Goal: Transaction & Acquisition: Purchase product/service

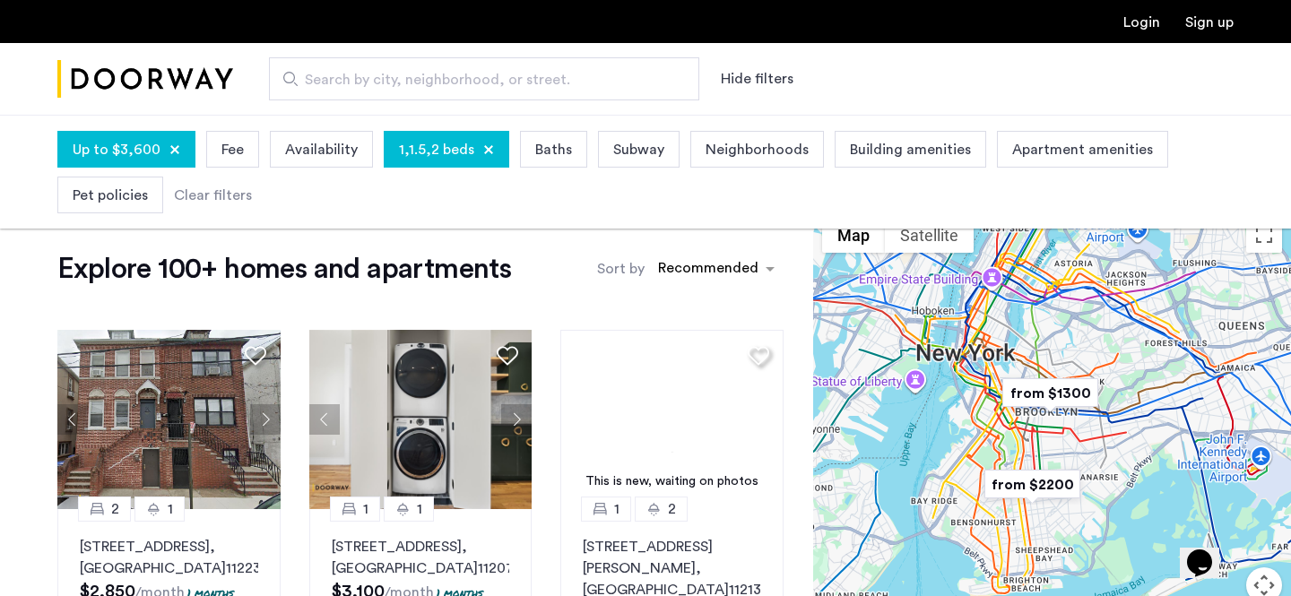
scroll to position [21, 0]
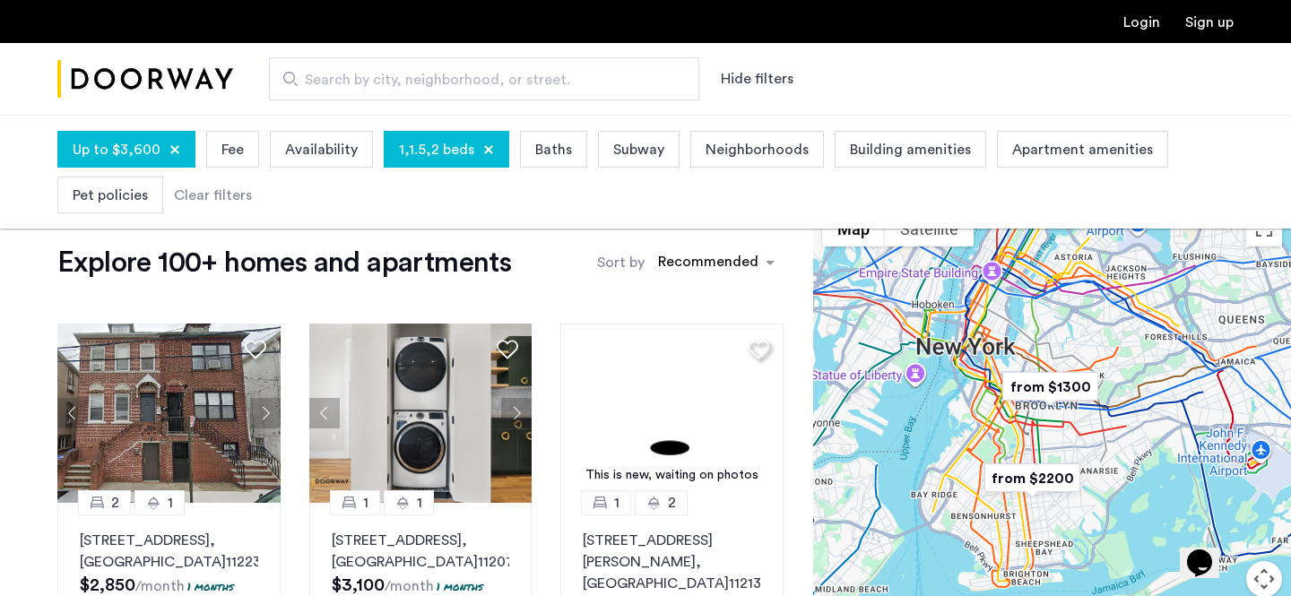
click at [1039, 144] on span "Apartment amenities" at bounding box center [1083, 150] width 141 height 22
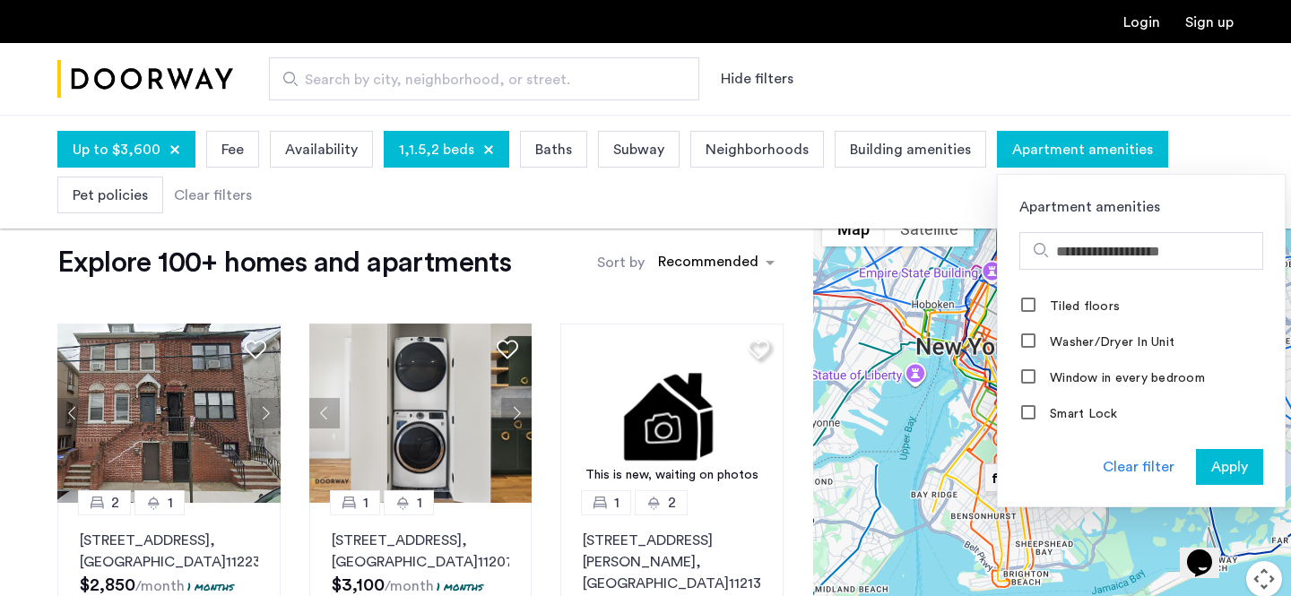
scroll to position [795, 0]
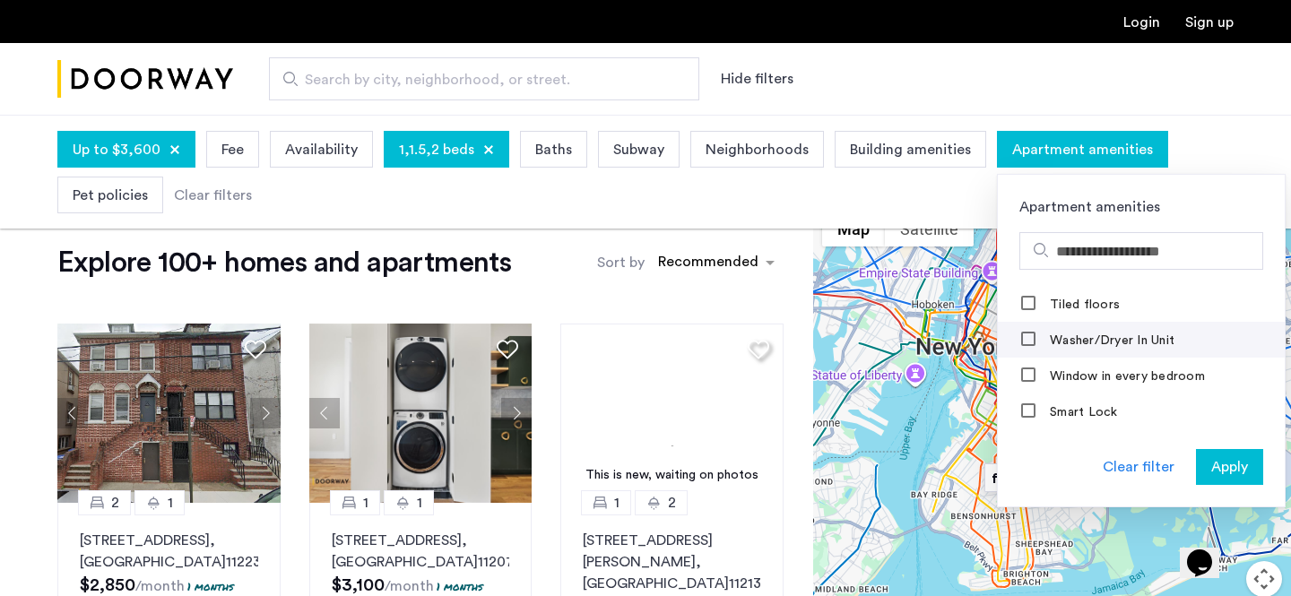
click at [1074, 344] on label "Washer/Dryer In Unit" at bounding box center [1111, 341] width 128 height 14
click at [1212, 465] on span "Apply" at bounding box center [1230, 468] width 37 height 22
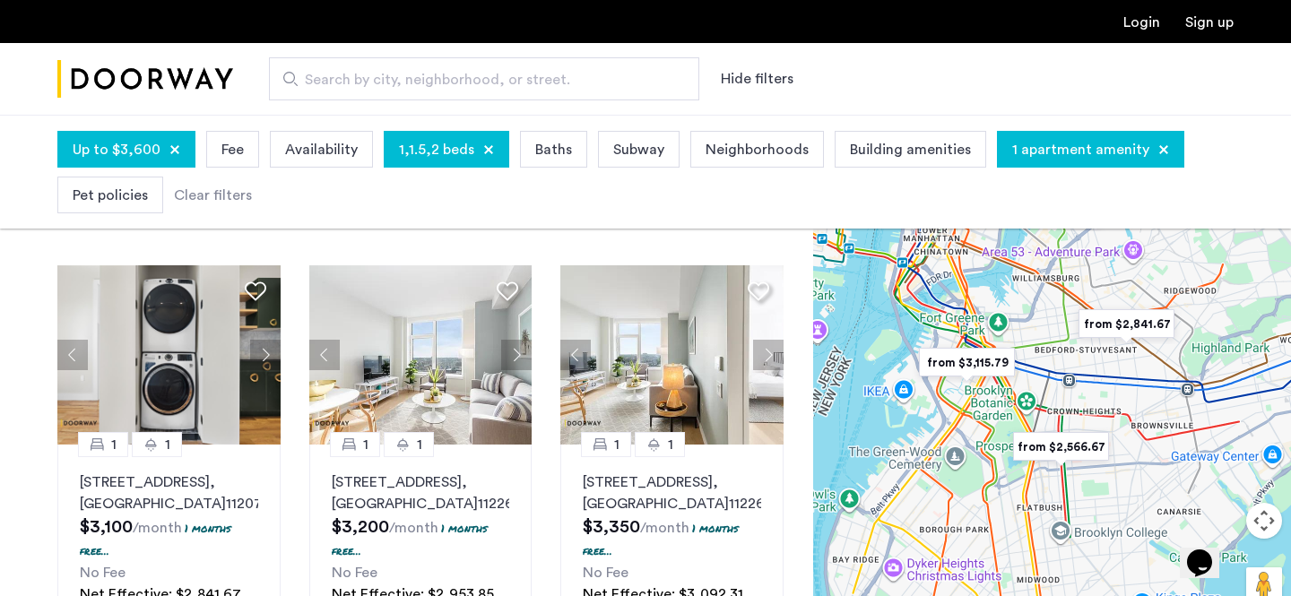
scroll to position [80, 0]
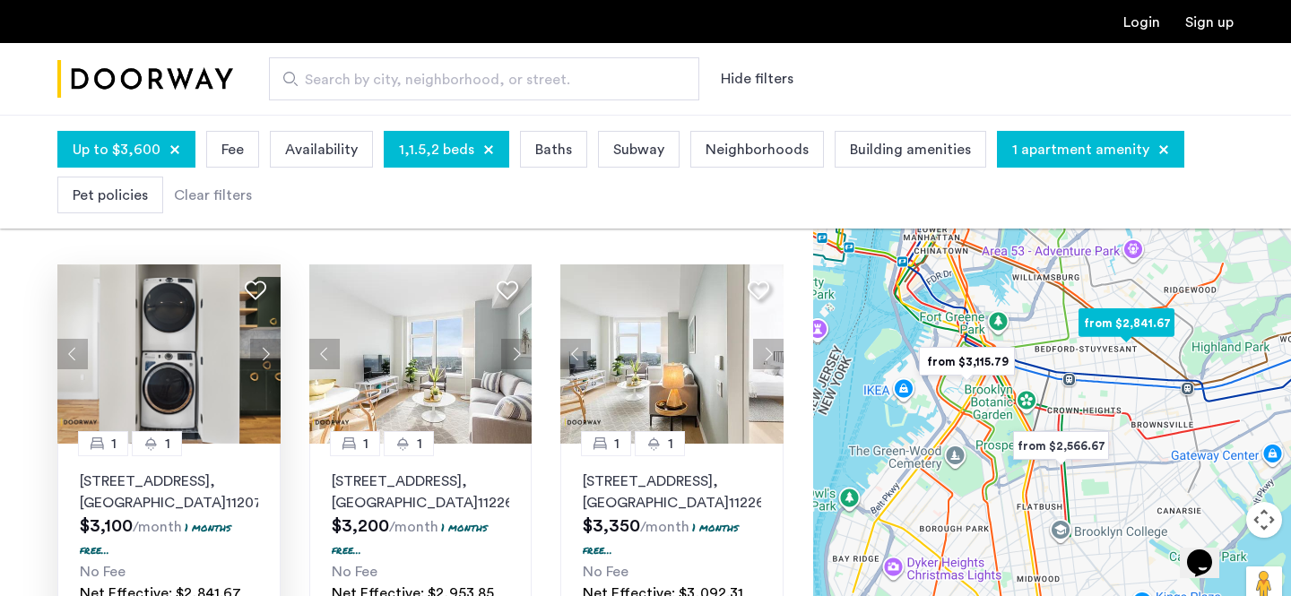
click at [263, 356] on button "Next apartment" at bounding box center [265, 354] width 30 height 30
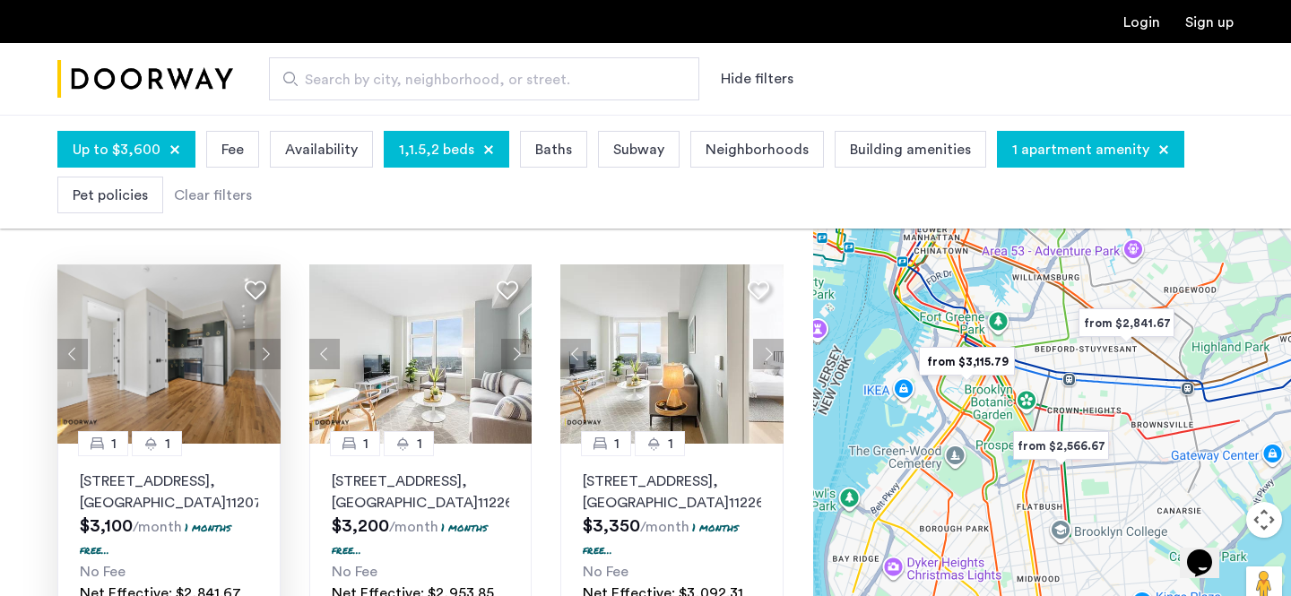
click at [956, 365] on img "from $3,115.79" at bounding box center [967, 362] width 110 height 40
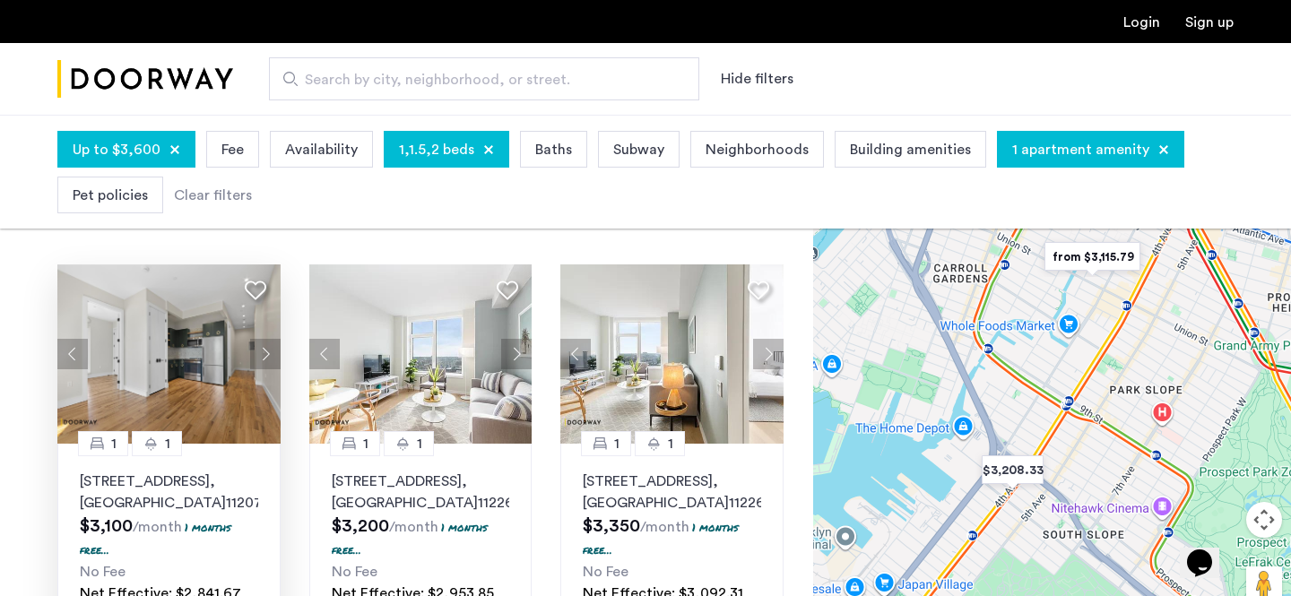
click at [1083, 257] on img "from $3,115.79" at bounding box center [1093, 257] width 110 height 40
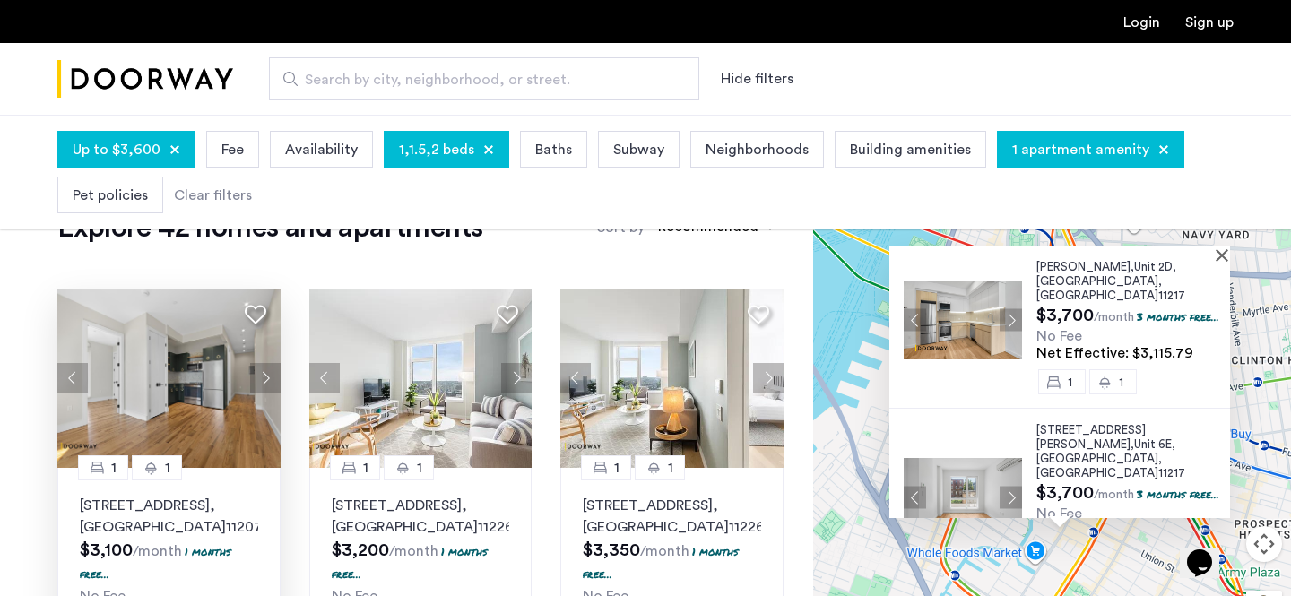
scroll to position [203, 0]
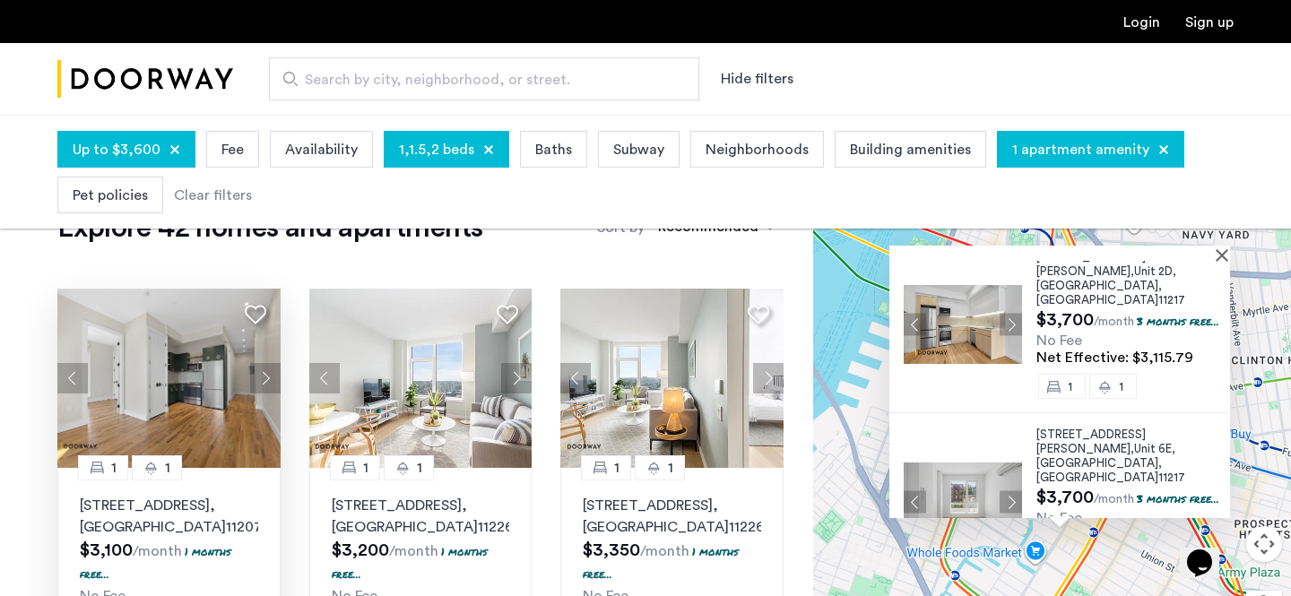
click at [1113, 429] on span "558 Sackett Street," at bounding box center [1091, 442] width 109 height 26
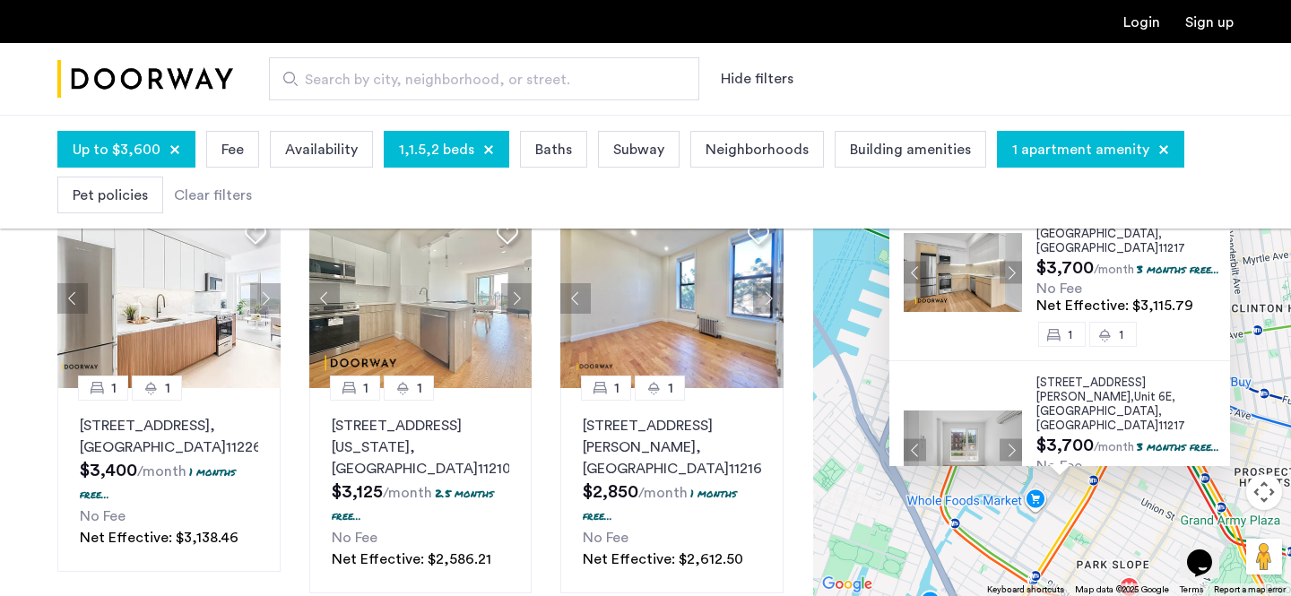
scroll to position [934, 0]
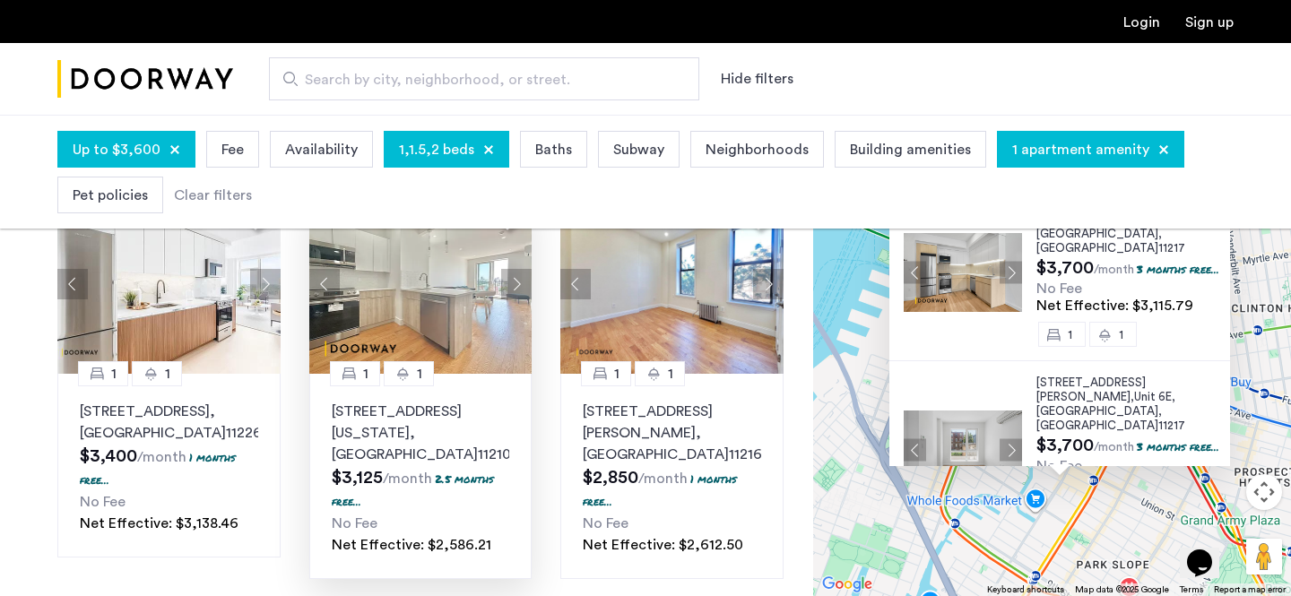
click at [515, 300] on button "Next apartment" at bounding box center [516, 284] width 30 height 30
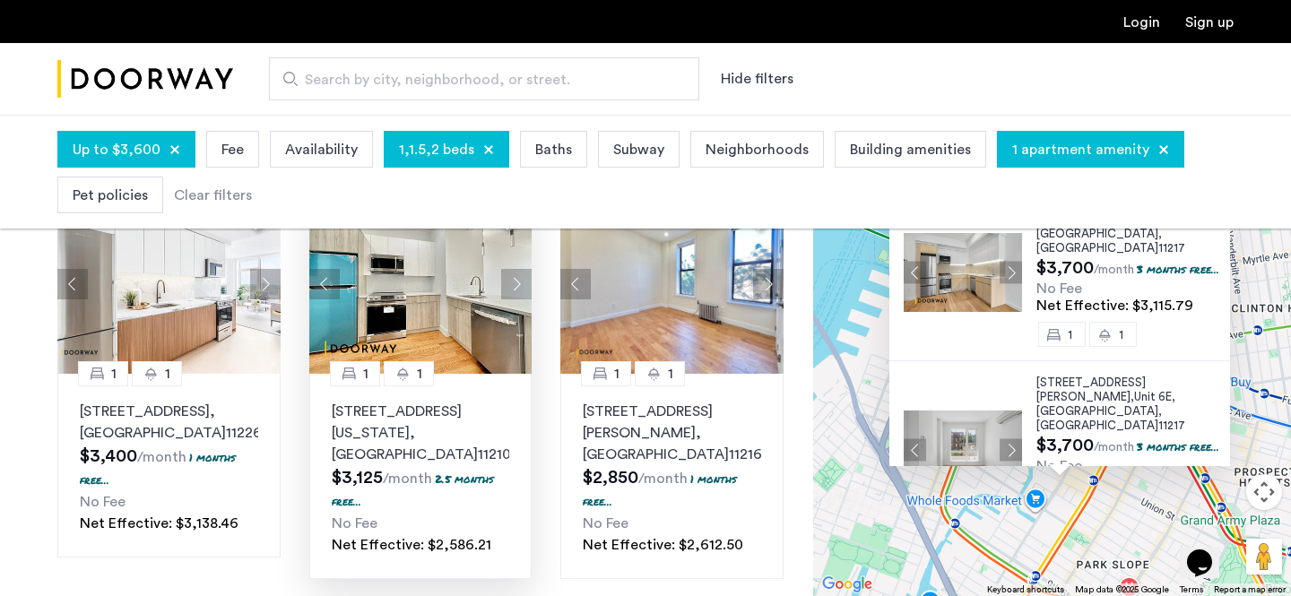
click at [445, 374] on img at bounding box center [420, 284] width 223 height 179
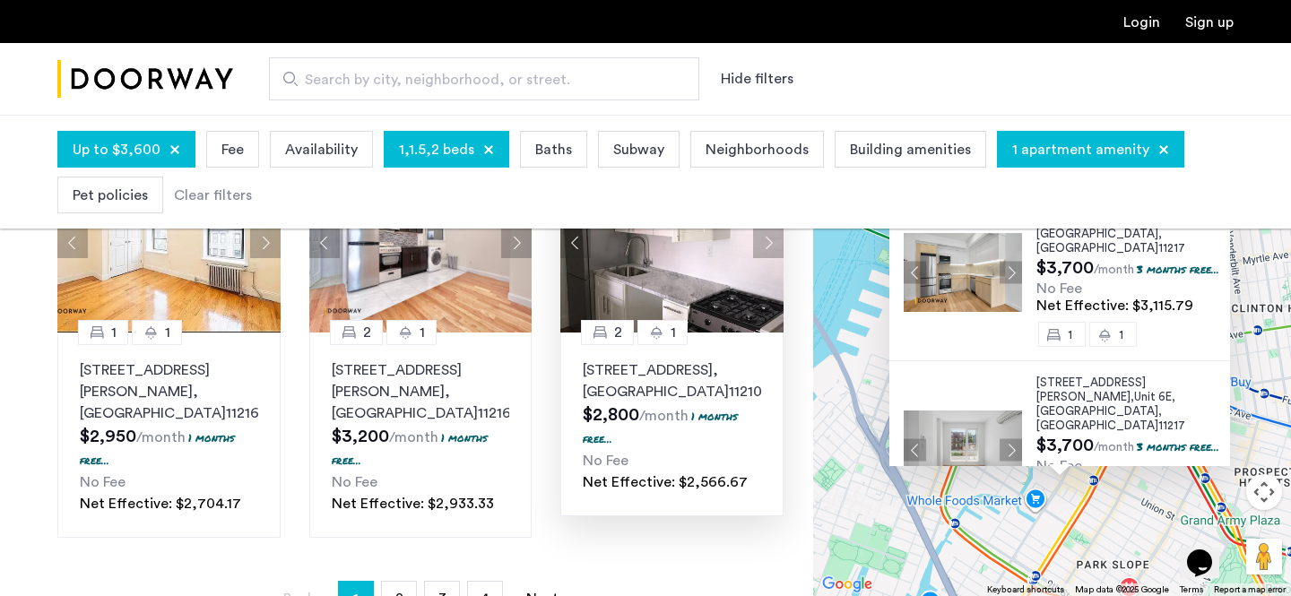
scroll to position [1389, 0]
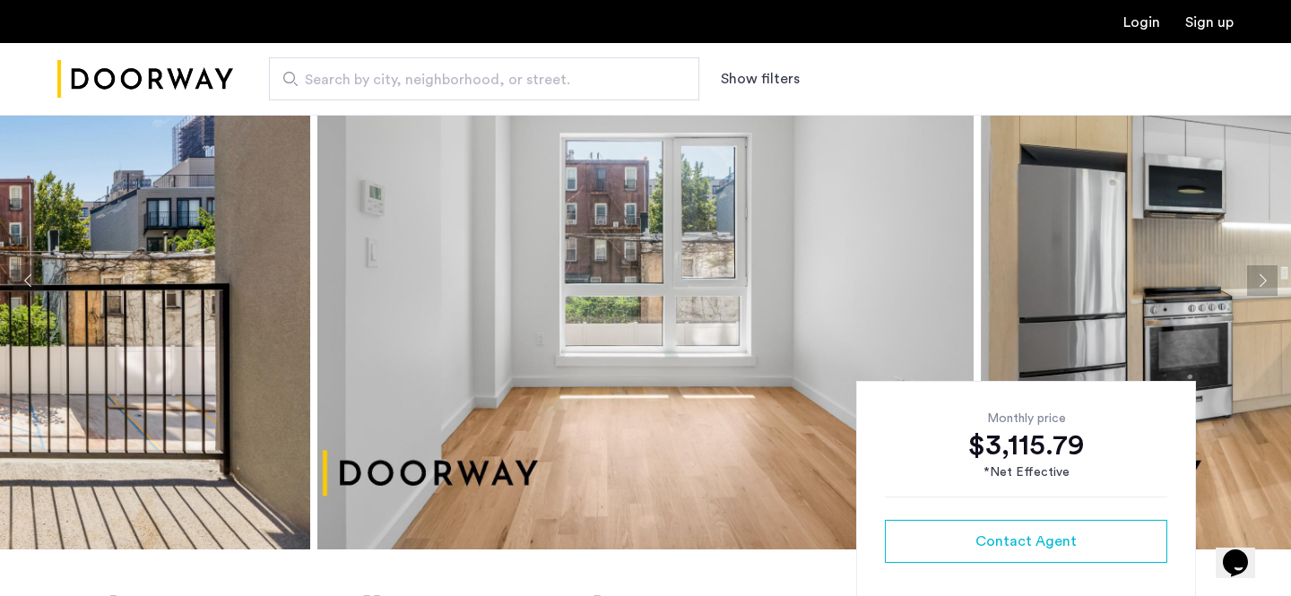
scroll to position [96, 0]
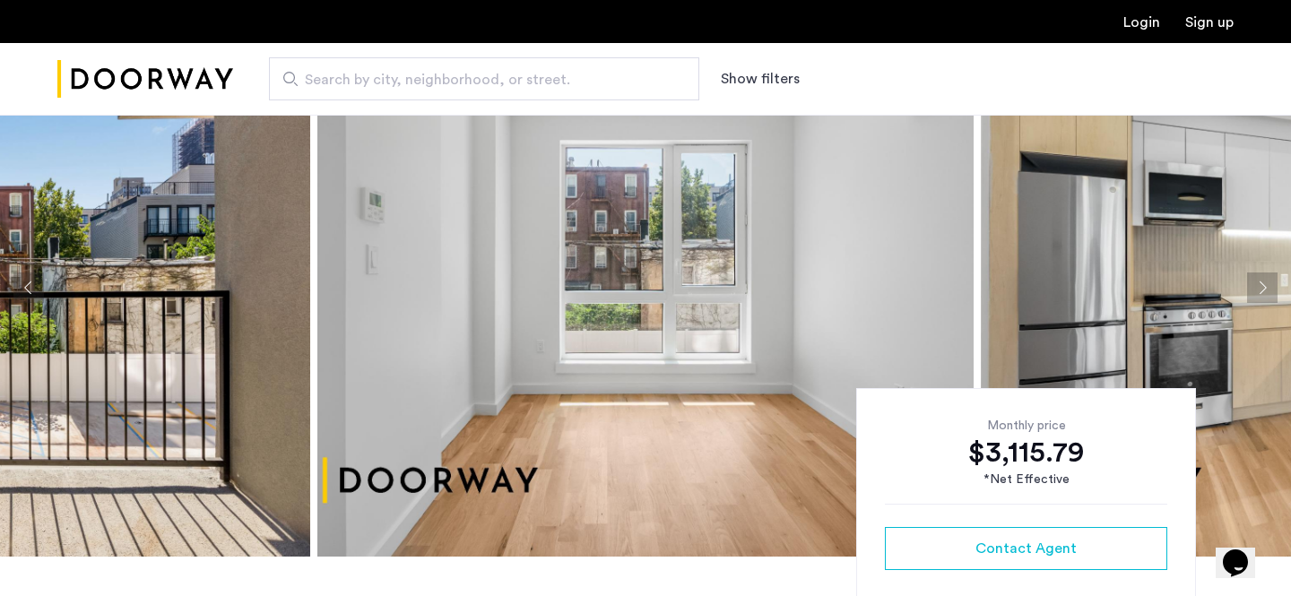
click at [1267, 286] on button "Next apartment" at bounding box center [1263, 288] width 30 height 30
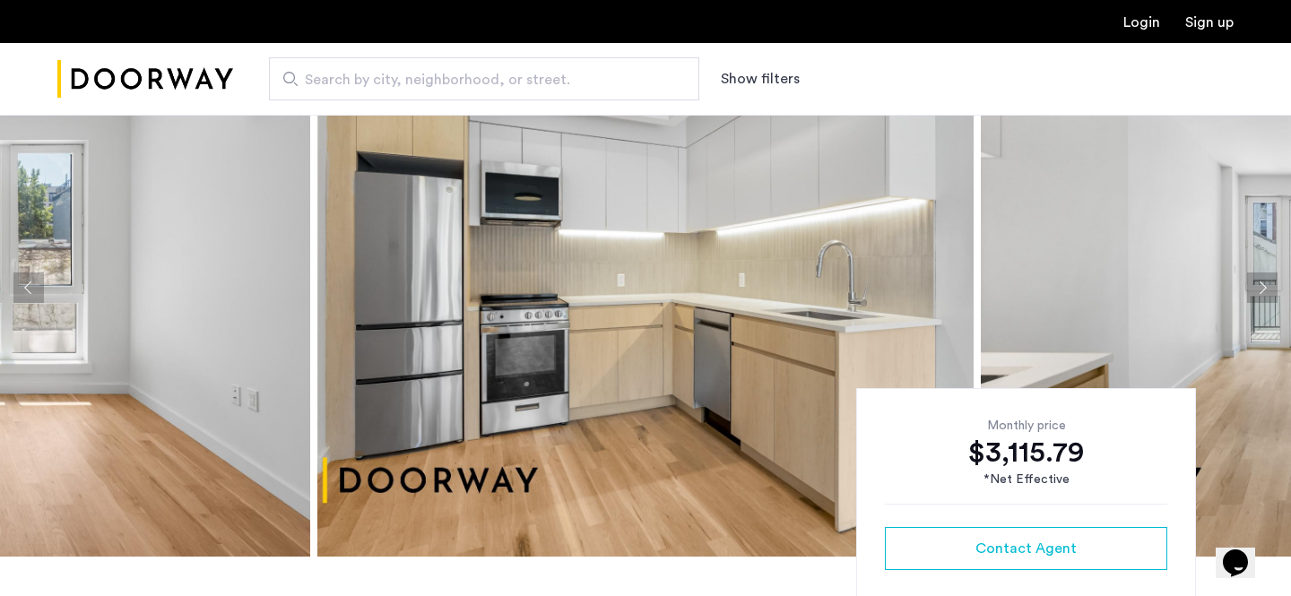
click at [1267, 286] on button "Next apartment" at bounding box center [1263, 288] width 30 height 30
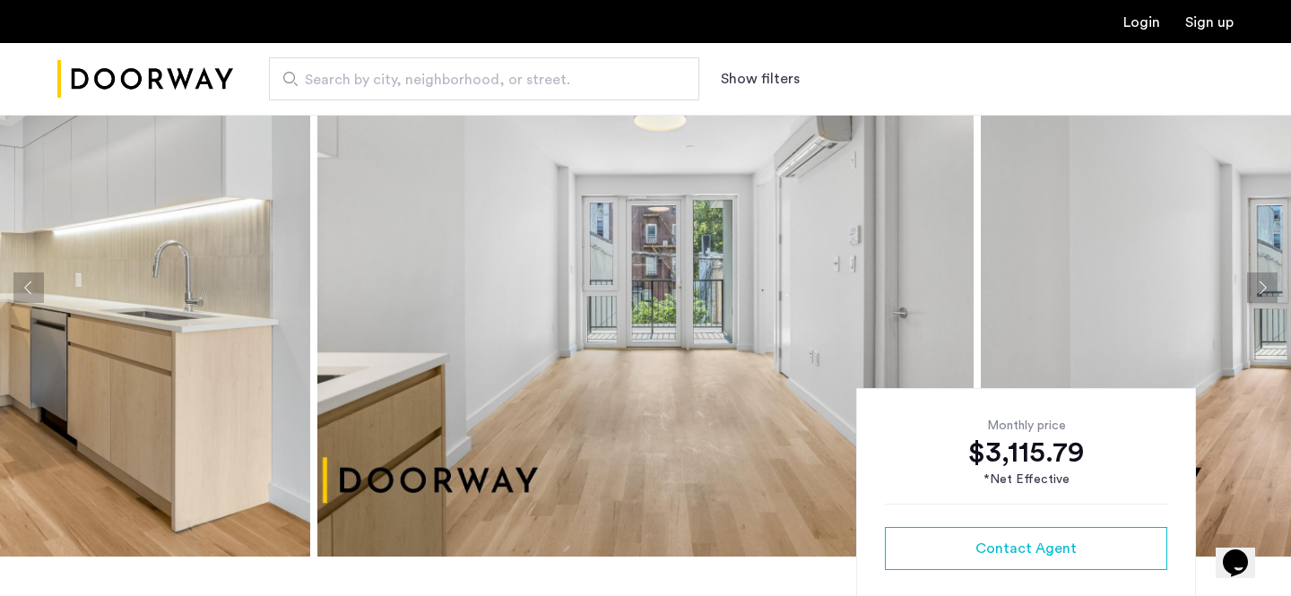
click at [1267, 286] on button "Next apartment" at bounding box center [1263, 288] width 30 height 30
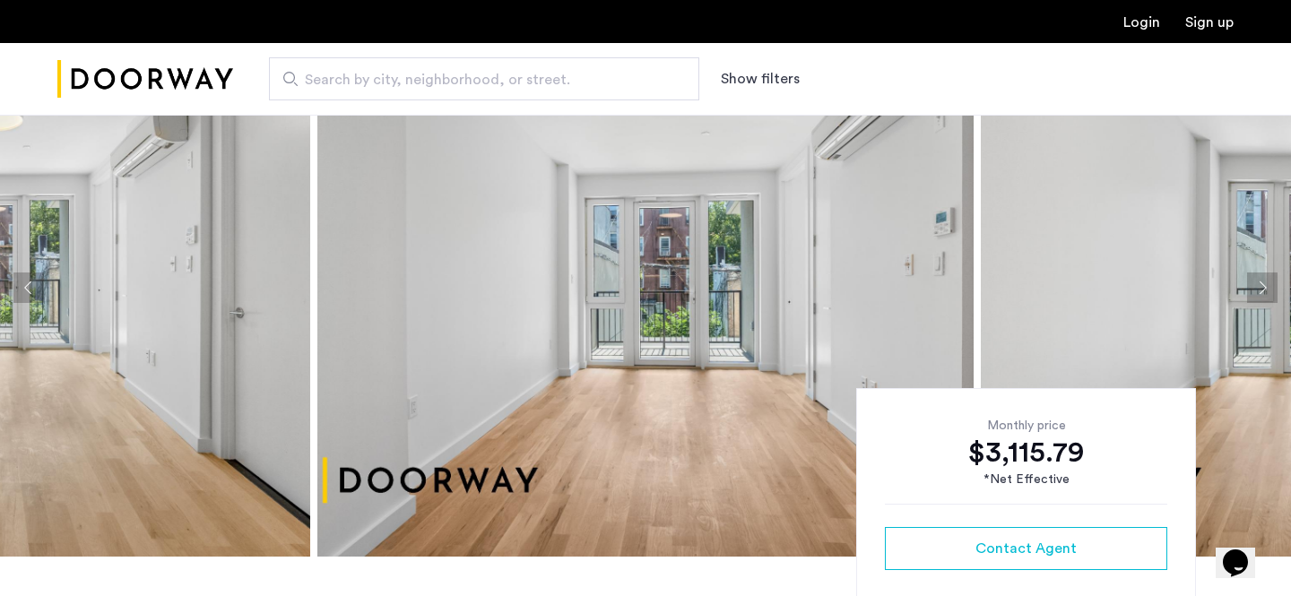
click at [1267, 286] on button "Next apartment" at bounding box center [1263, 288] width 30 height 30
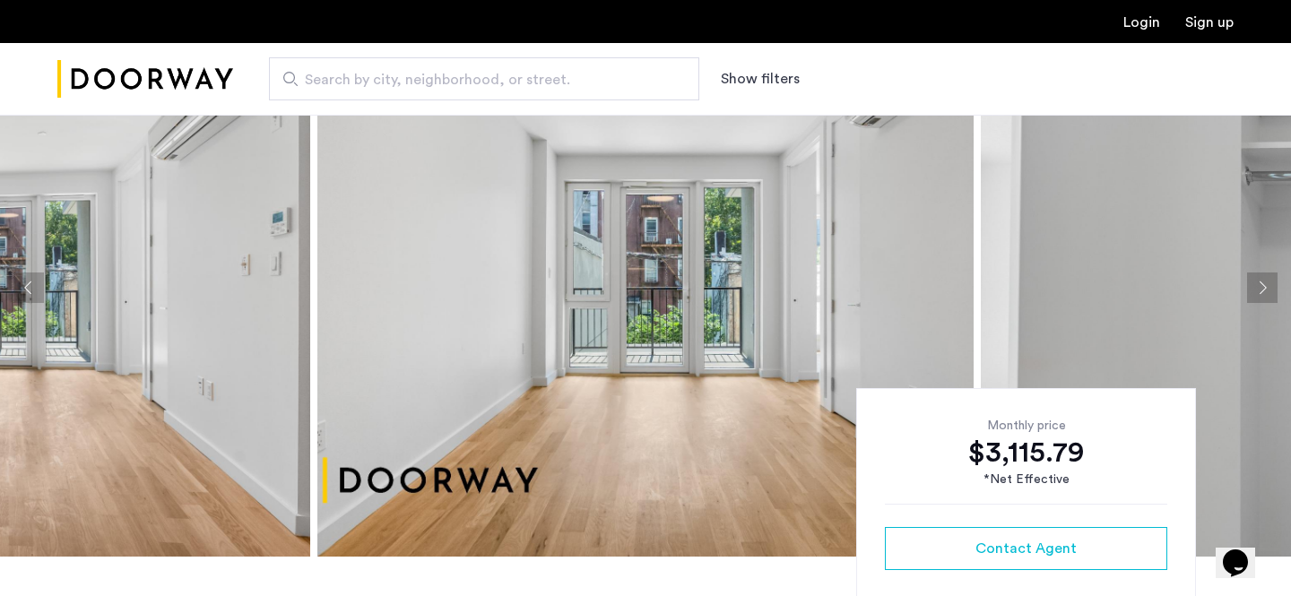
click at [1267, 286] on button "Next apartment" at bounding box center [1263, 288] width 30 height 30
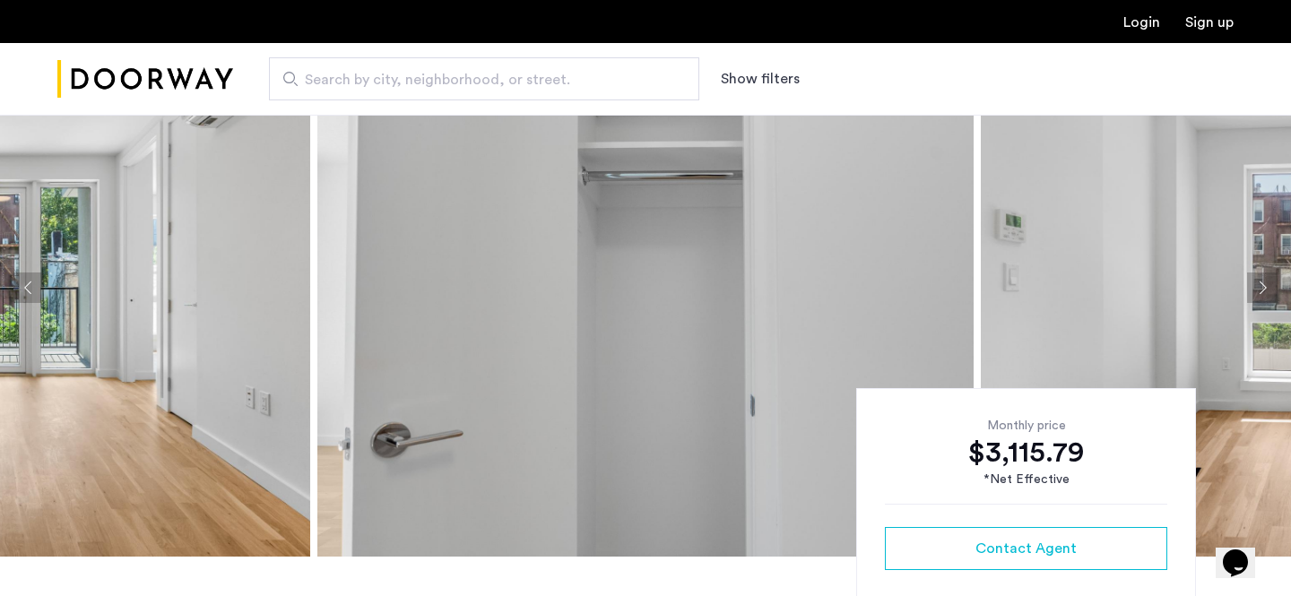
click at [1267, 286] on button "Next apartment" at bounding box center [1263, 288] width 30 height 30
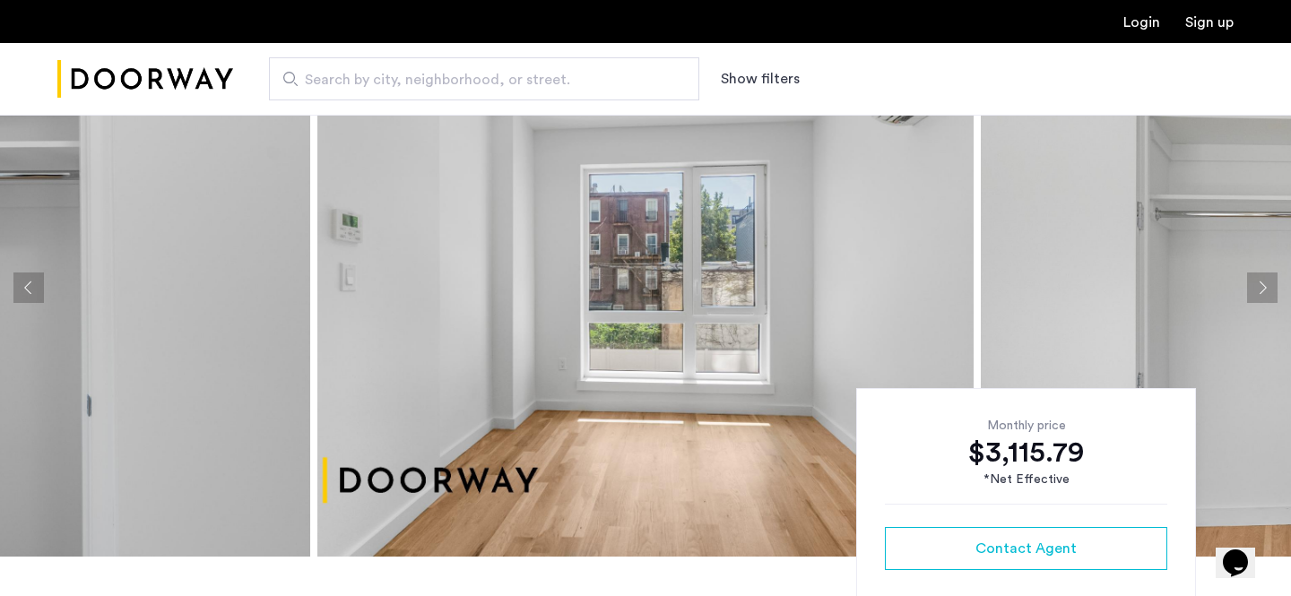
click at [1267, 286] on button "Next apartment" at bounding box center [1263, 288] width 30 height 30
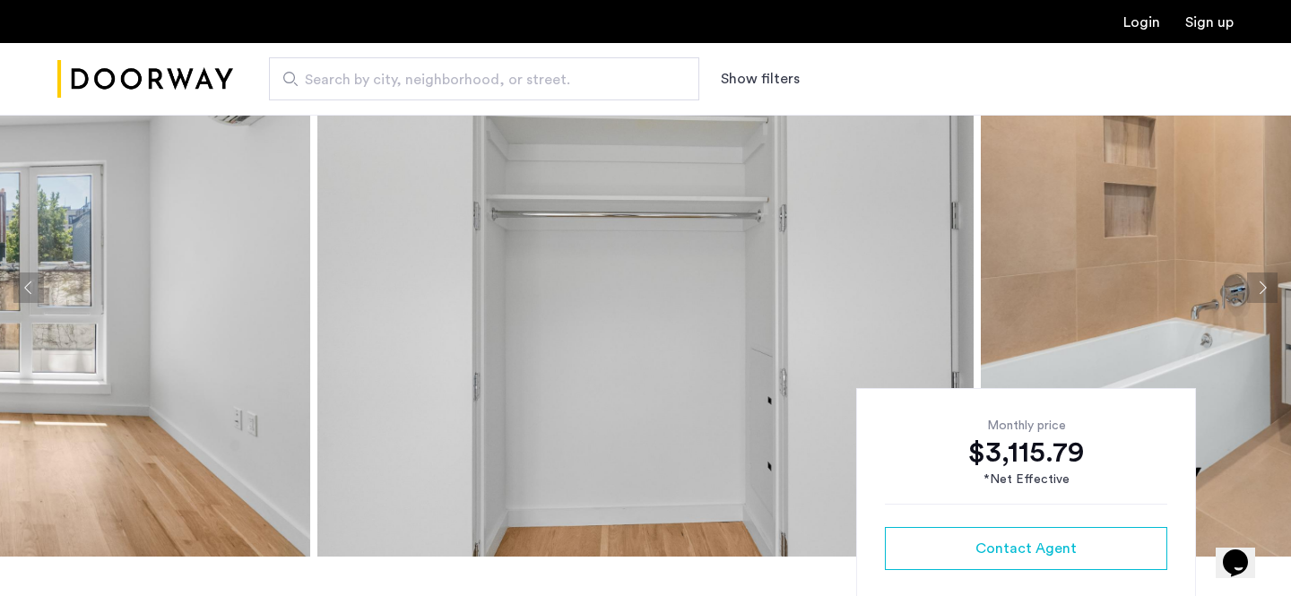
click at [1267, 286] on button "Next apartment" at bounding box center [1263, 288] width 30 height 30
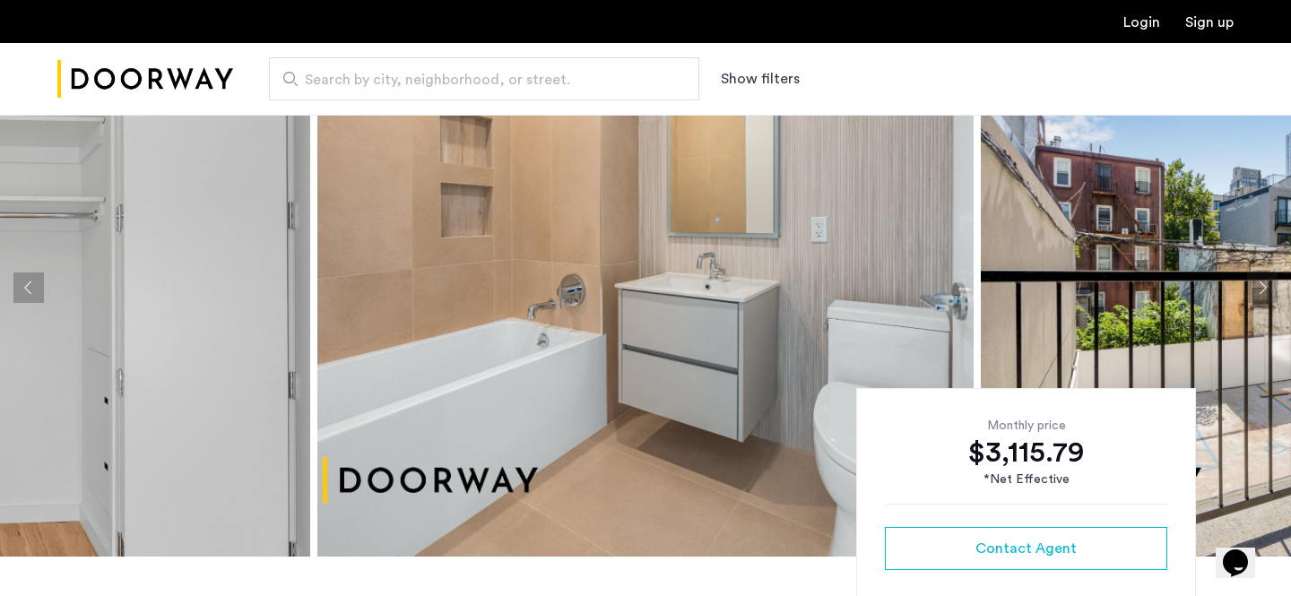
click at [1267, 286] on button "Next apartment" at bounding box center [1263, 288] width 30 height 30
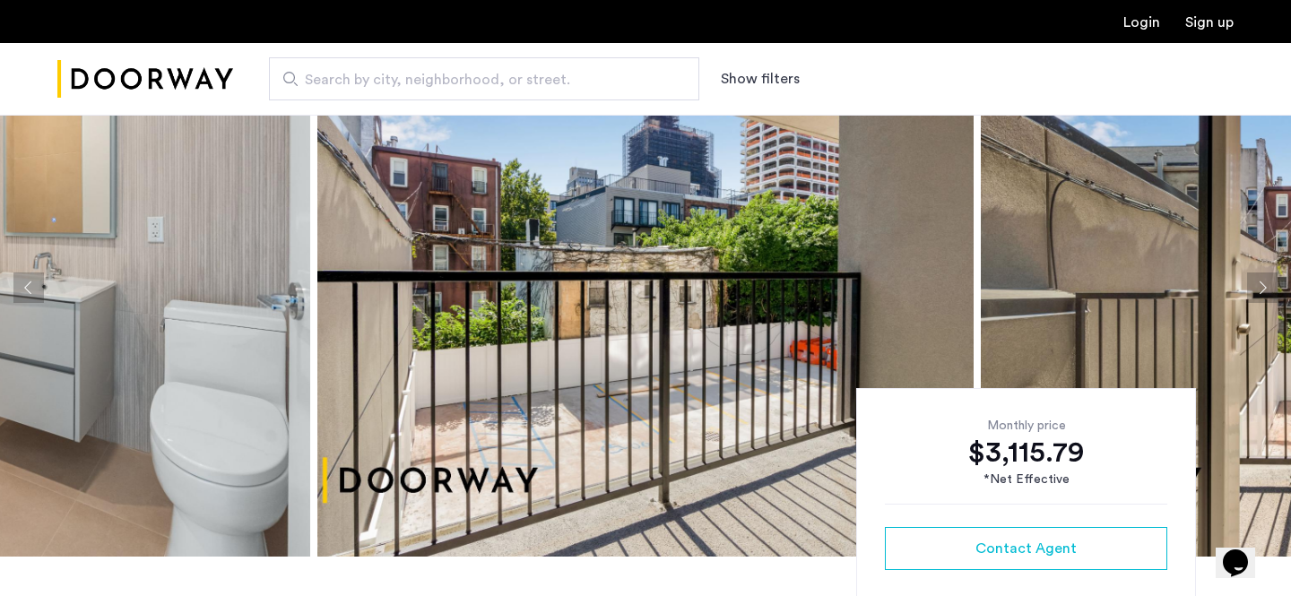
click at [1267, 286] on button "Next apartment" at bounding box center [1263, 288] width 30 height 30
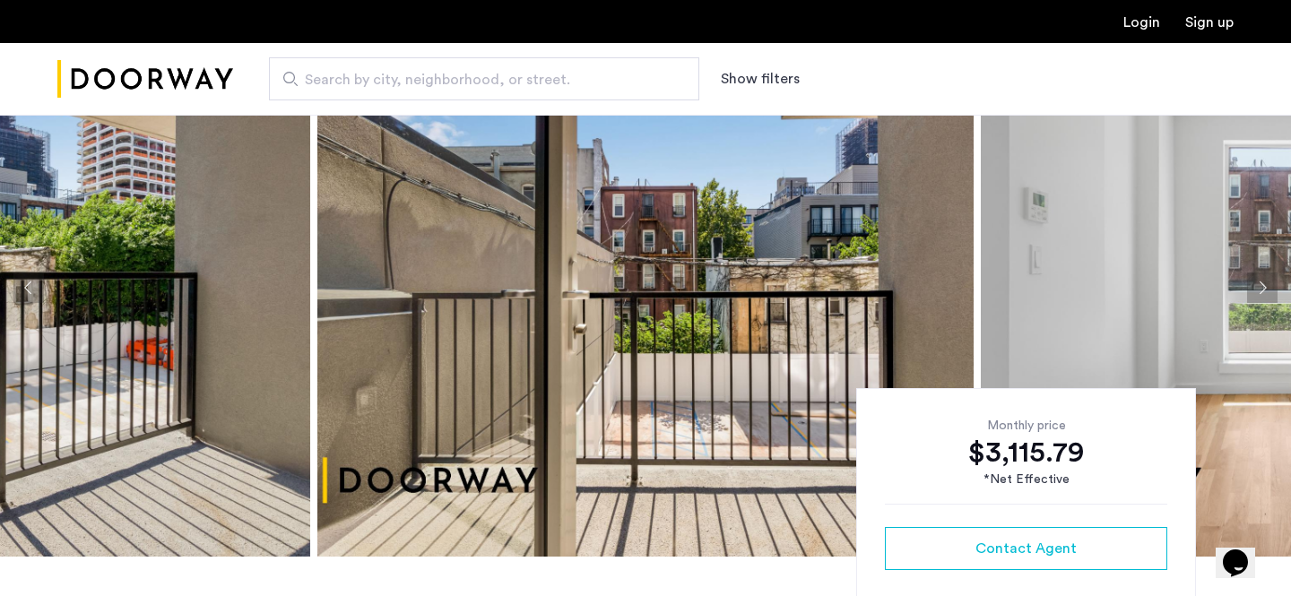
click at [1267, 286] on button "Next apartment" at bounding box center [1263, 288] width 30 height 30
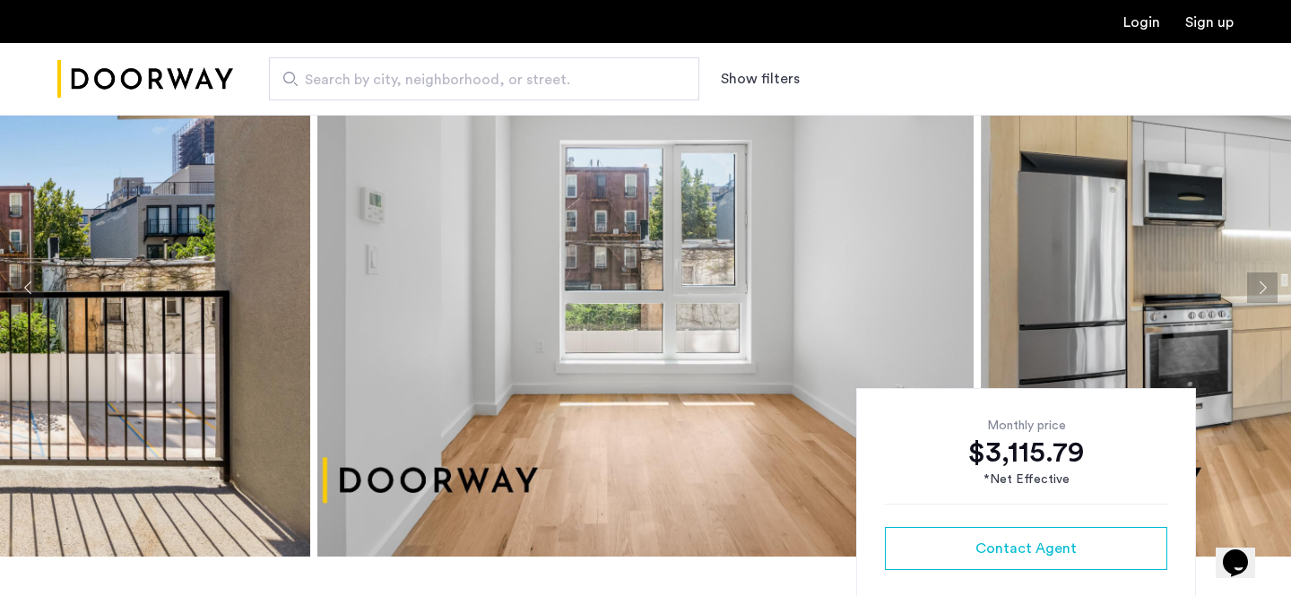
click at [1267, 286] on button "Next apartment" at bounding box center [1263, 288] width 30 height 30
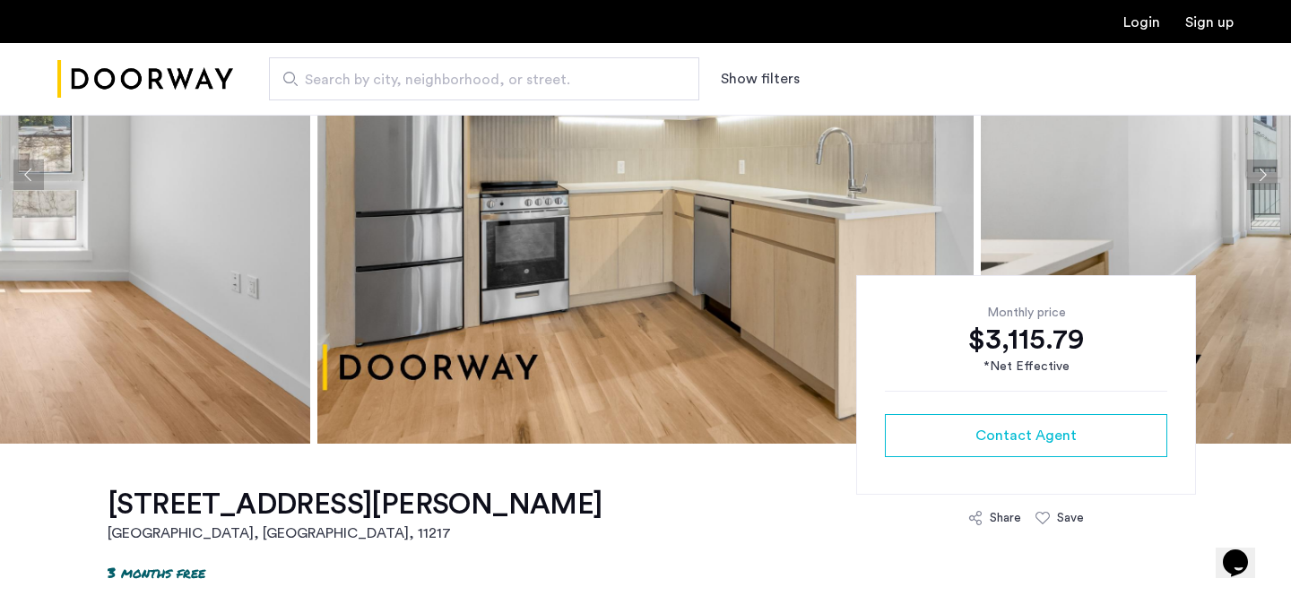
scroll to position [178, 0]
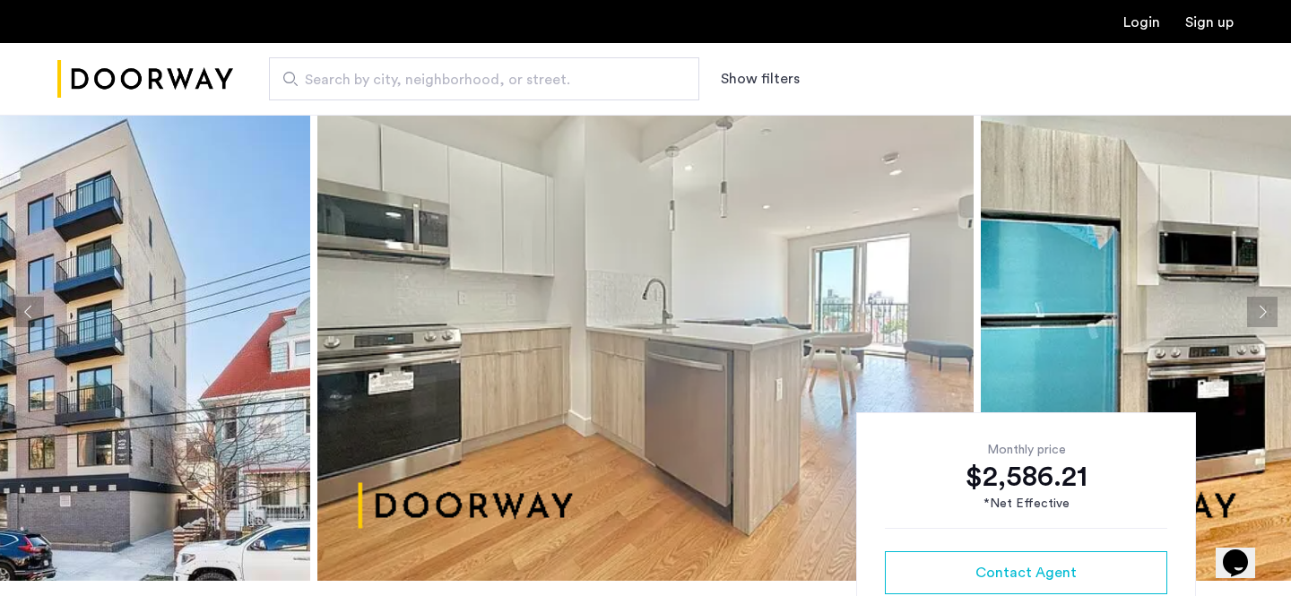
scroll to position [75, 0]
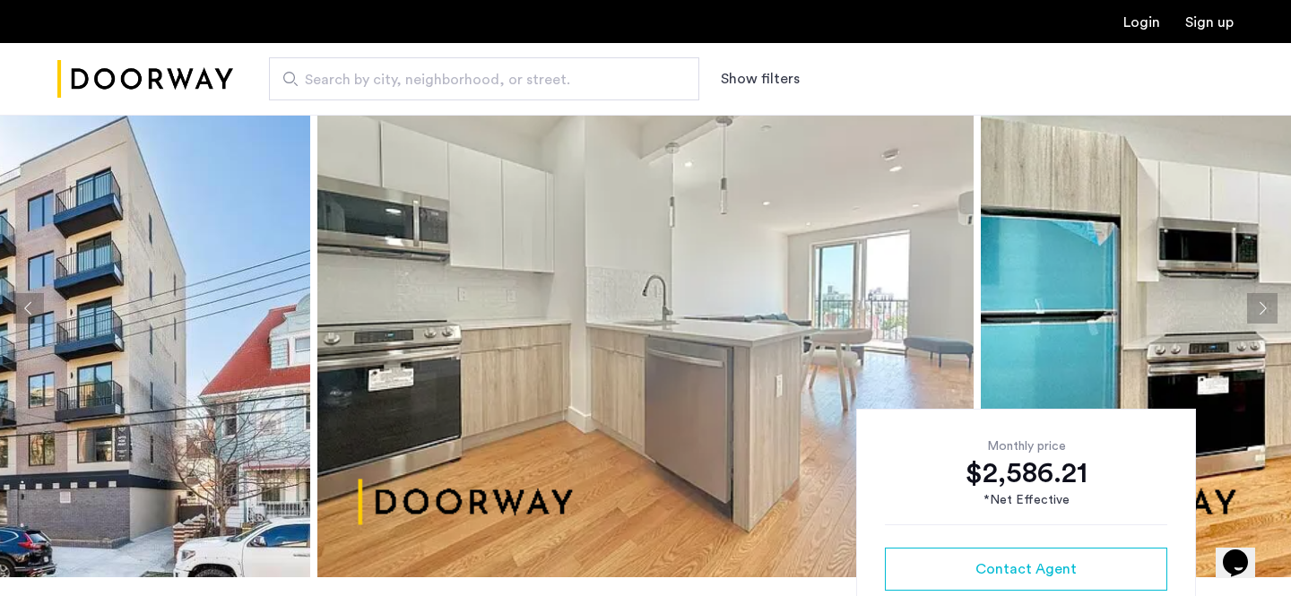
click at [1266, 306] on button "Next apartment" at bounding box center [1263, 308] width 30 height 30
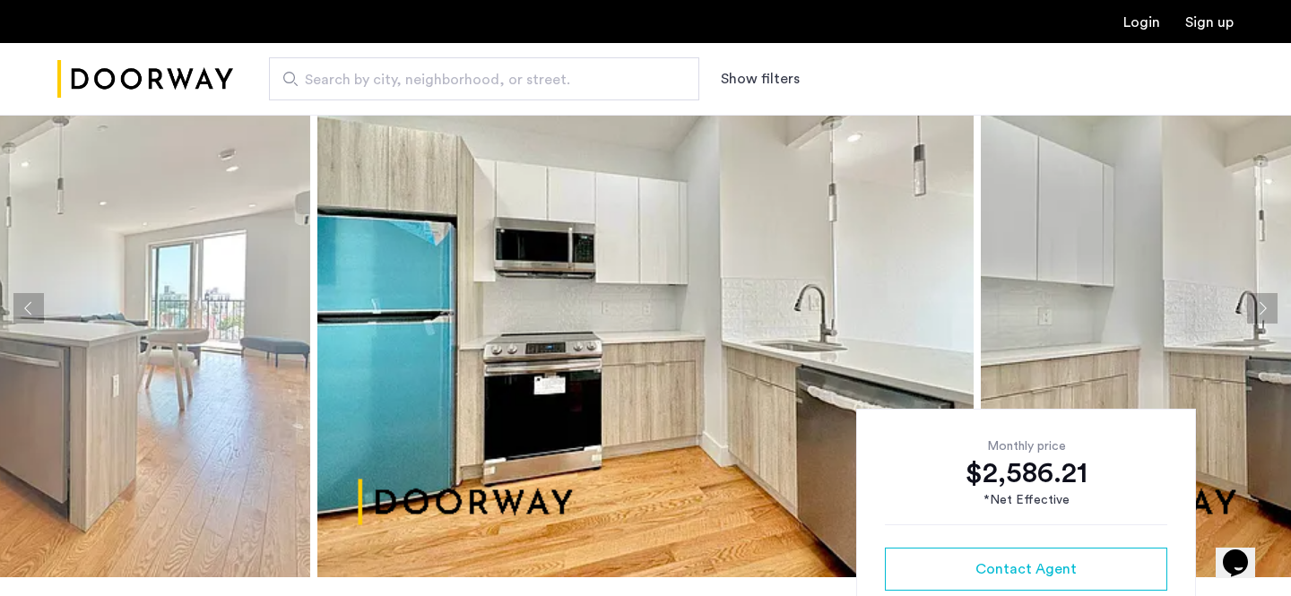
click at [1267, 306] on button "Next apartment" at bounding box center [1263, 308] width 30 height 30
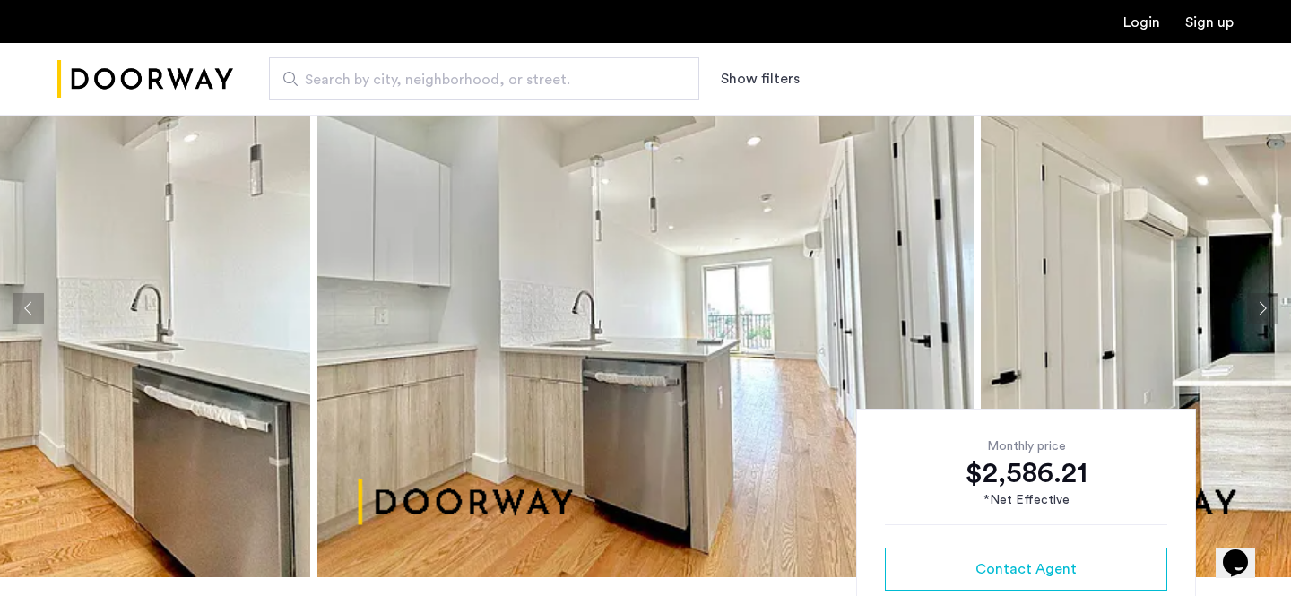
click at [1267, 306] on button "Next apartment" at bounding box center [1263, 308] width 30 height 30
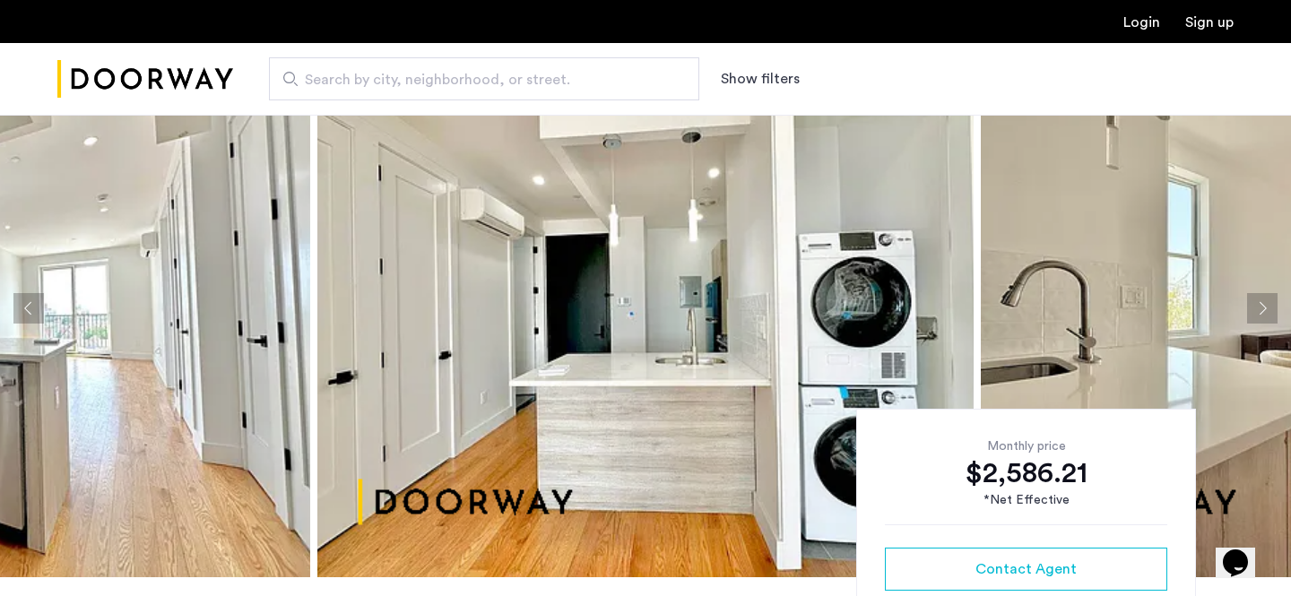
click at [1267, 306] on button "Next apartment" at bounding box center [1263, 308] width 30 height 30
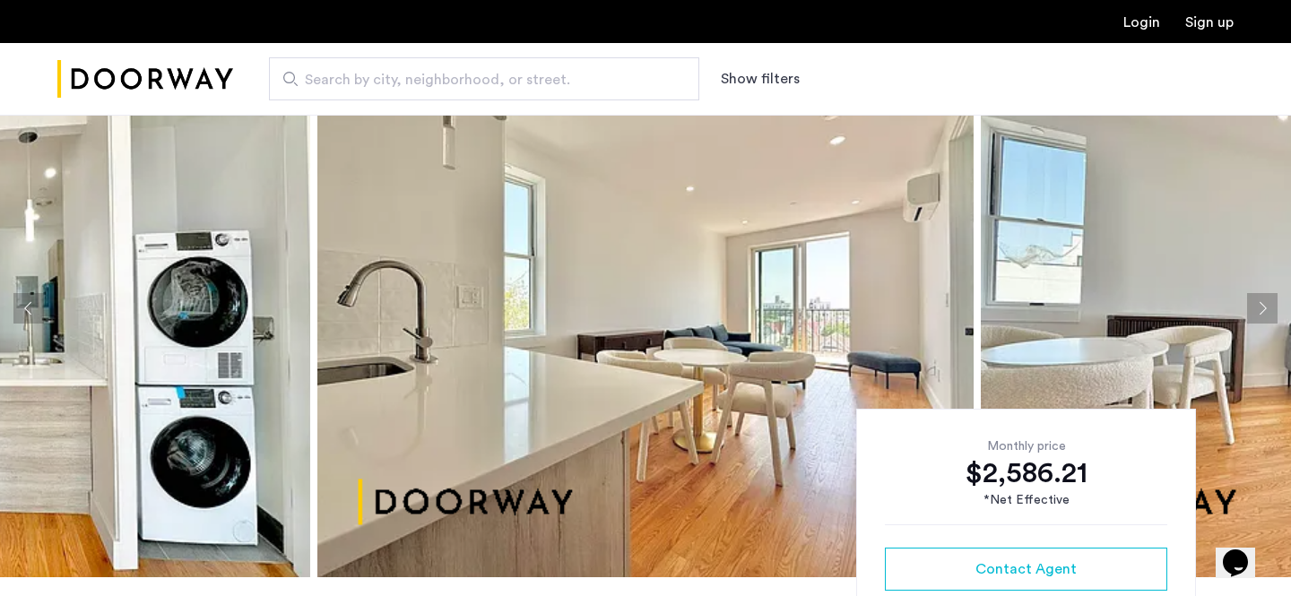
click at [1267, 306] on button "Next apartment" at bounding box center [1263, 308] width 30 height 30
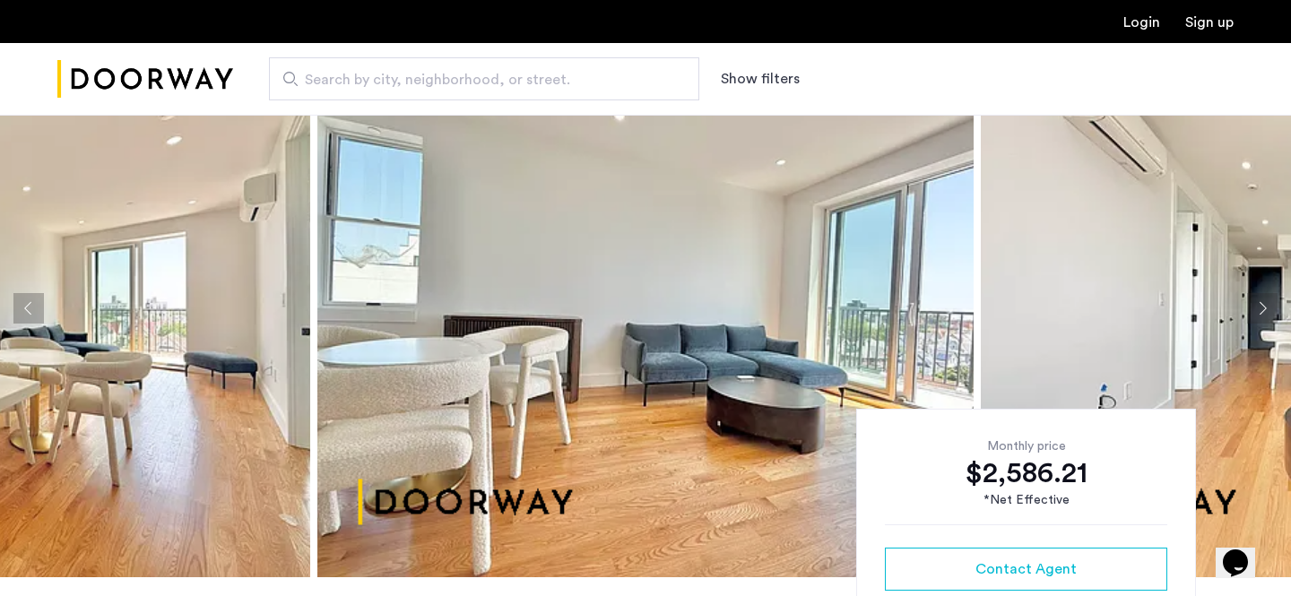
click at [1267, 306] on button "Next apartment" at bounding box center [1263, 308] width 30 height 30
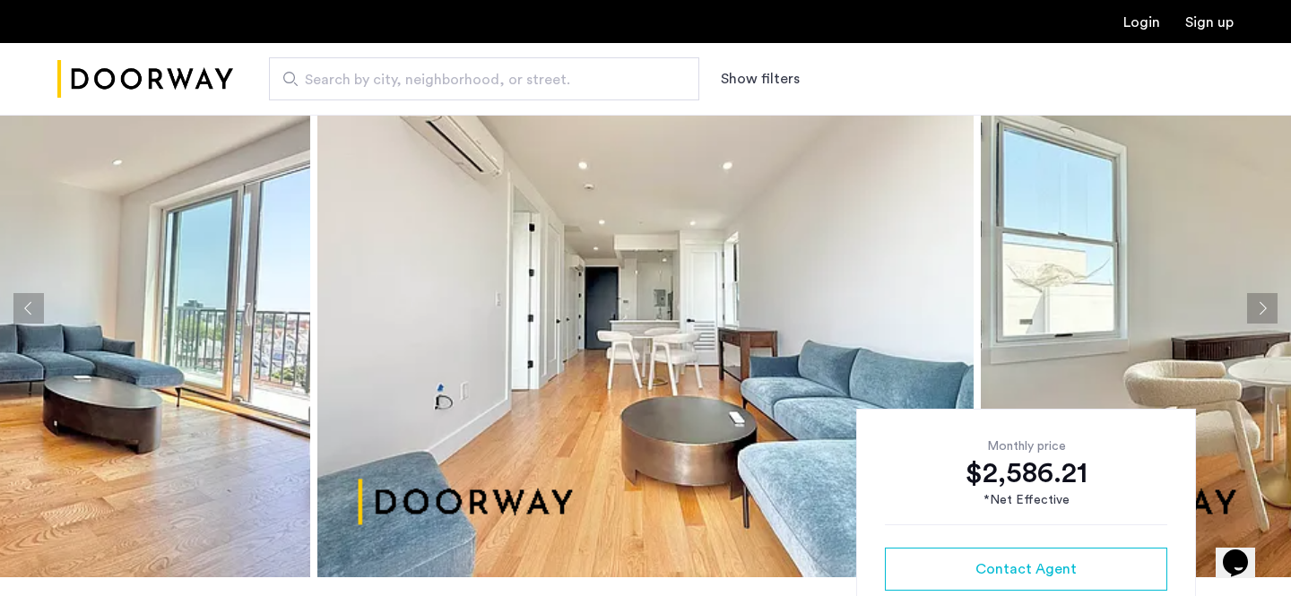
click at [1267, 306] on button "Next apartment" at bounding box center [1263, 308] width 30 height 30
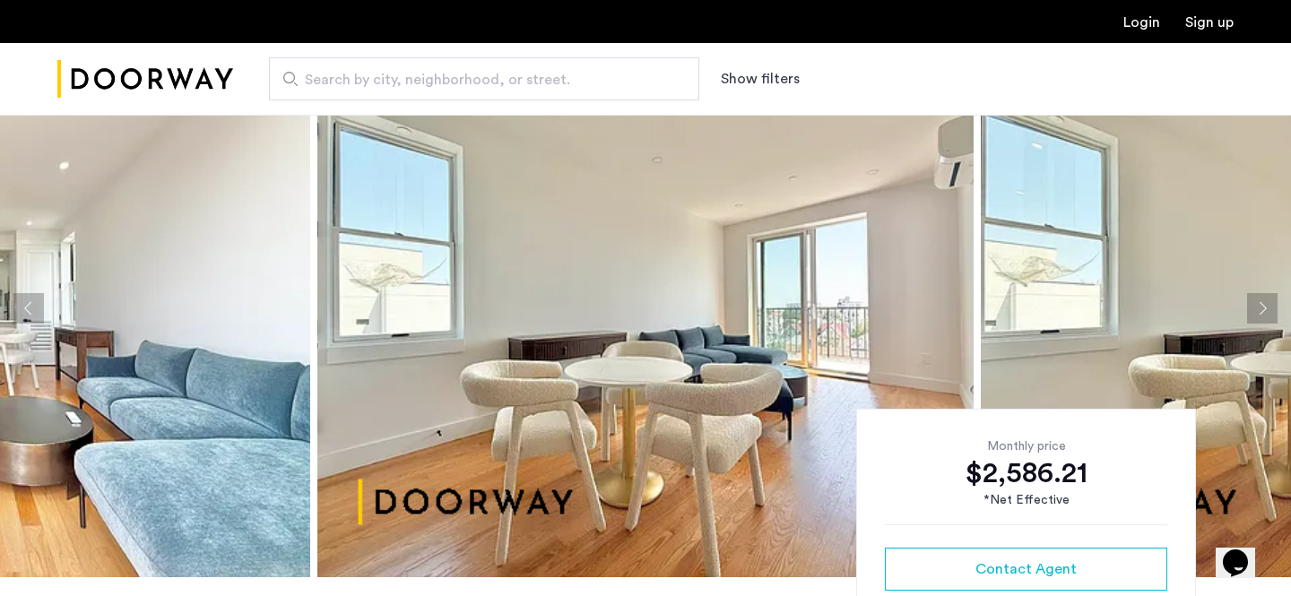
click at [1267, 306] on button "Next apartment" at bounding box center [1263, 308] width 30 height 30
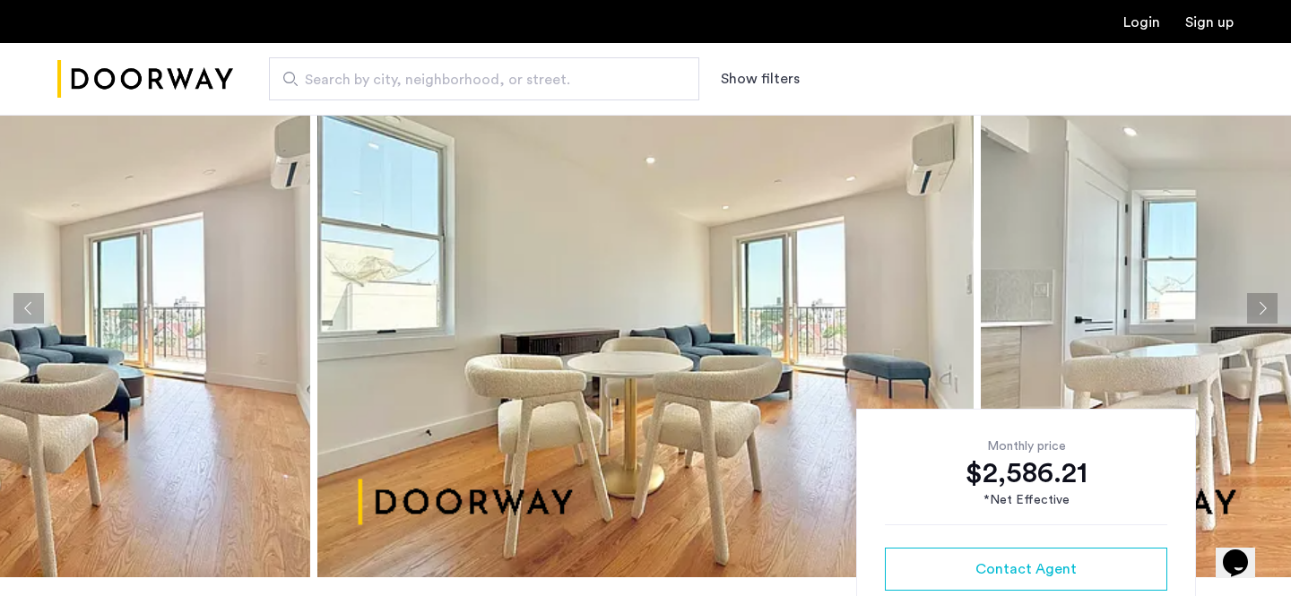
click at [1267, 306] on button "Next apartment" at bounding box center [1263, 308] width 30 height 30
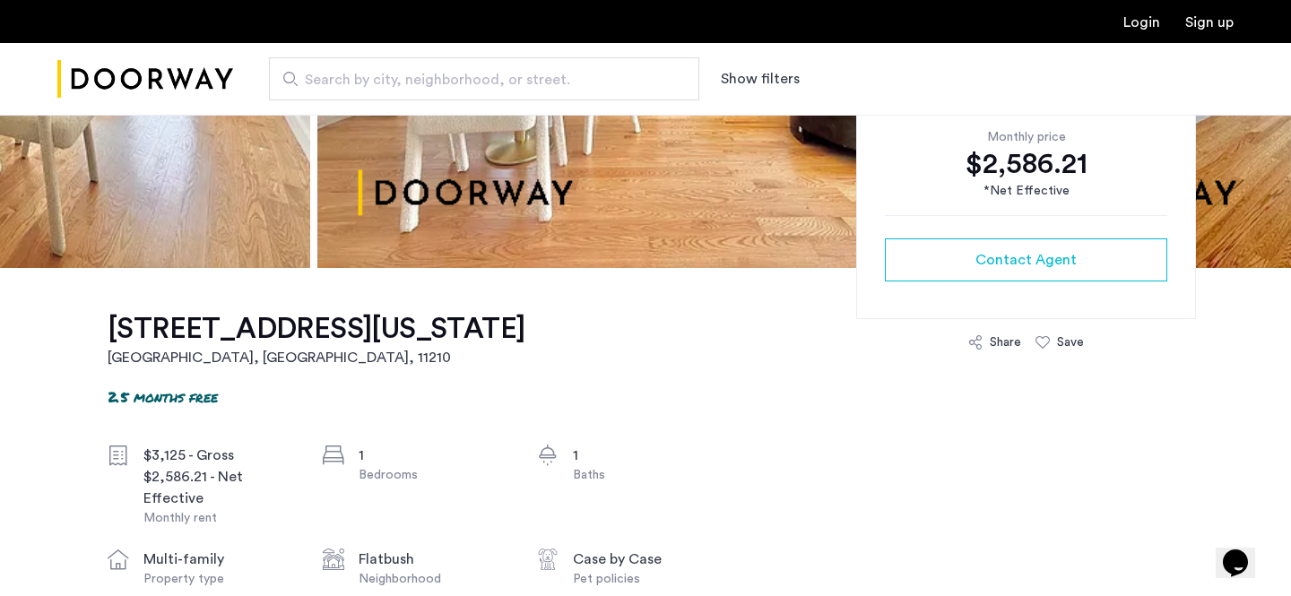
scroll to position [262, 0]
